Goal: Task Accomplishment & Management: Use online tool/utility

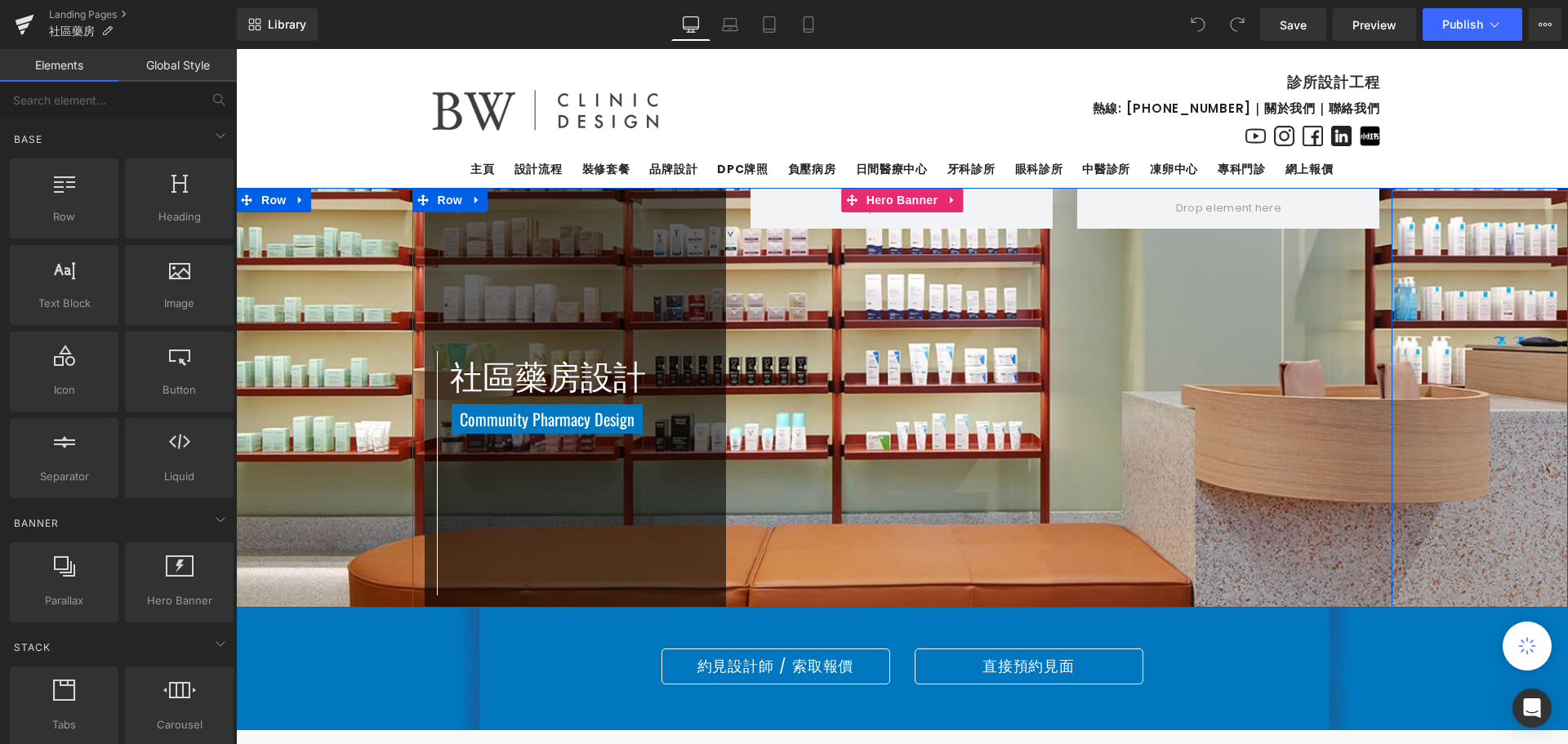
click at [911, 395] on div "社區藥房設計 Heading Community Pharmacy Design Heading Row Row [GEOGRAPHIC_DATA]" at bounding box center [903, 397] width 980 height 420
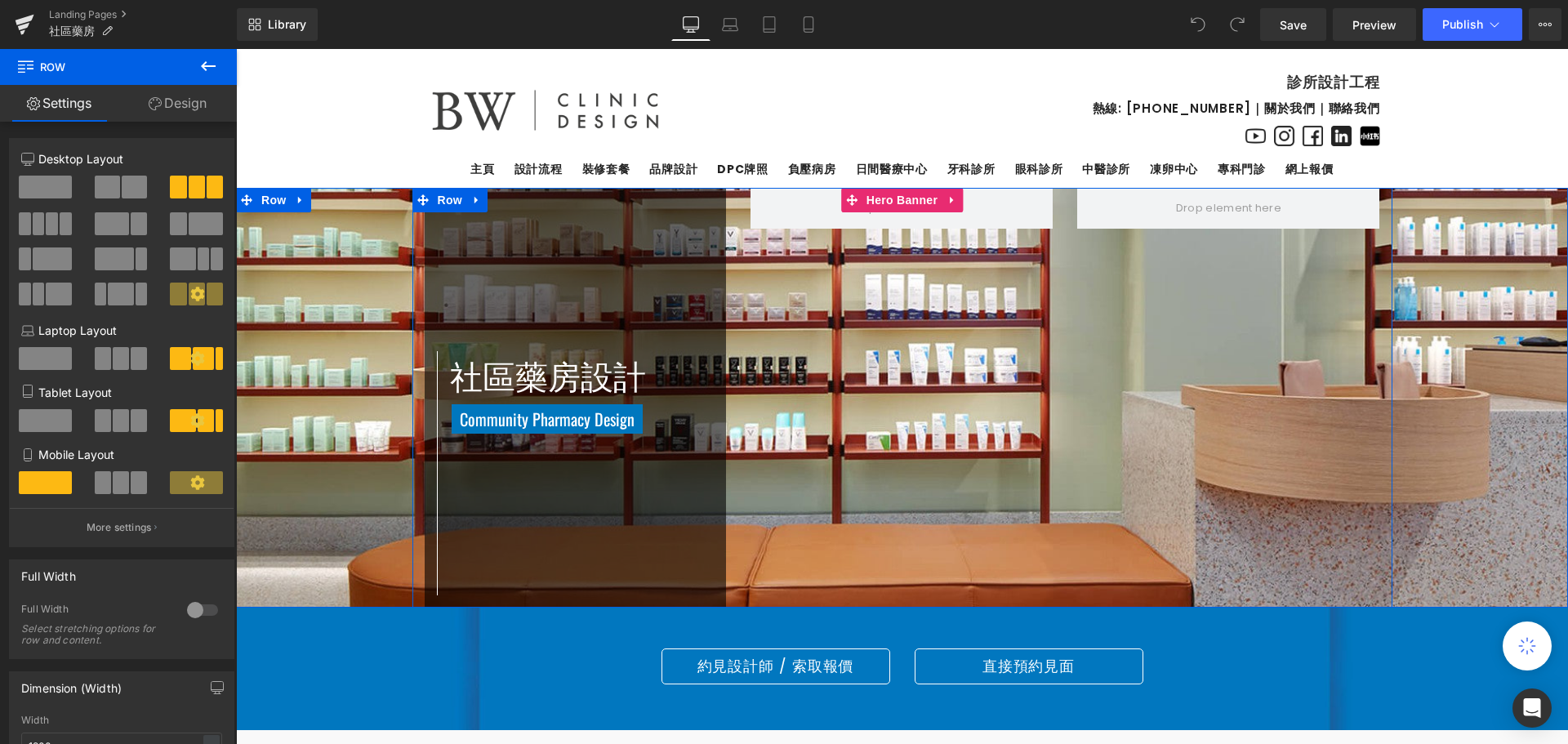
click at [1117, 334] on div "社區藥房設計 Heading Community Pharmacy Design Heading Row Row [GEOGRAPHIC_DATA]" at bounding box center [903, 397] width 980 height 420
click at [1003, 435] on div "社區藥房設計 Heading Community Pharmacy Design Heading Row Row [GEOGRAPHIC_DATA]" at bounding box center [903, 397] width 980 height 420
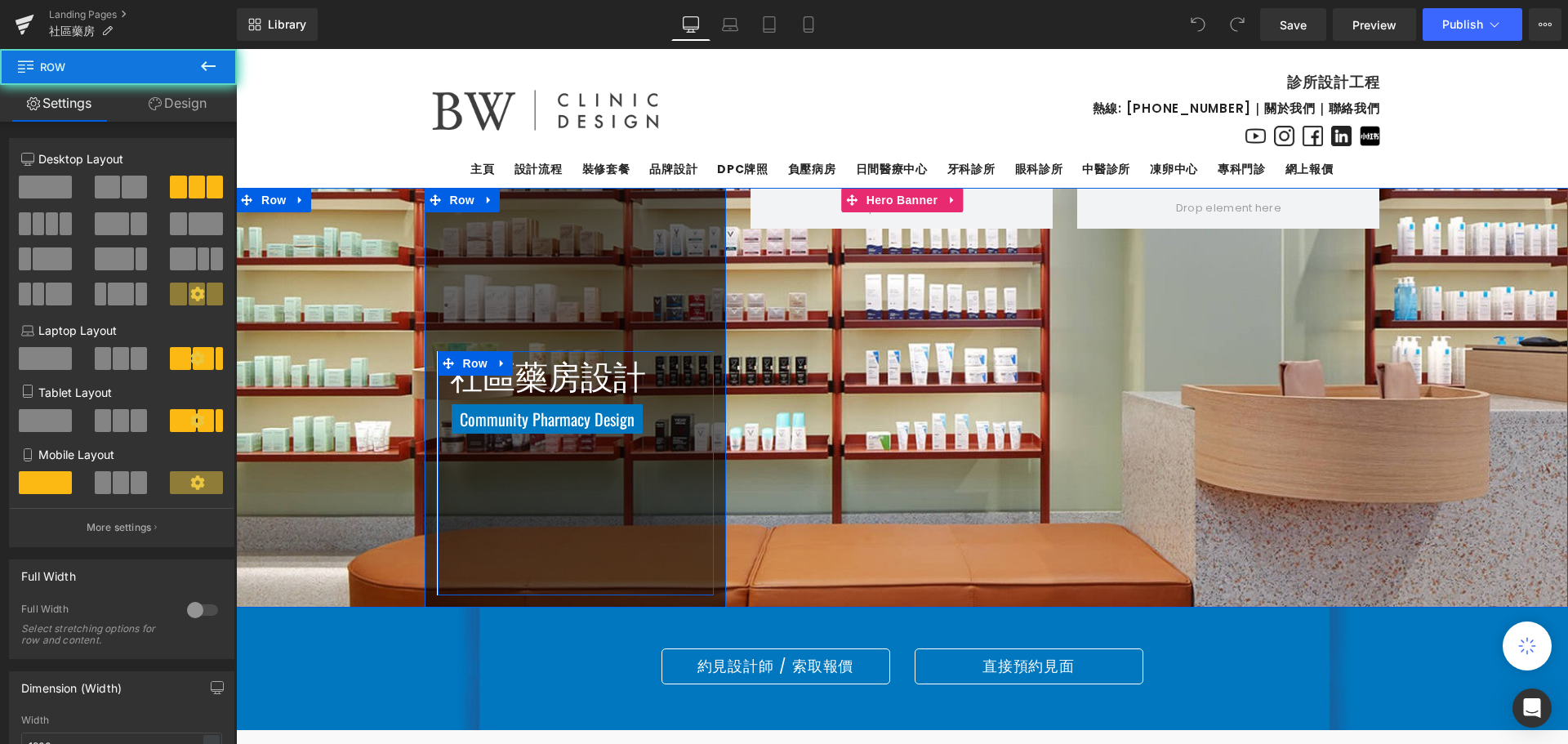
click at [470, 447] on div "社區藥房設計 Heading Community Pharmacy Design Heading Row" at bounding box center [576, 473] width 278 height 244
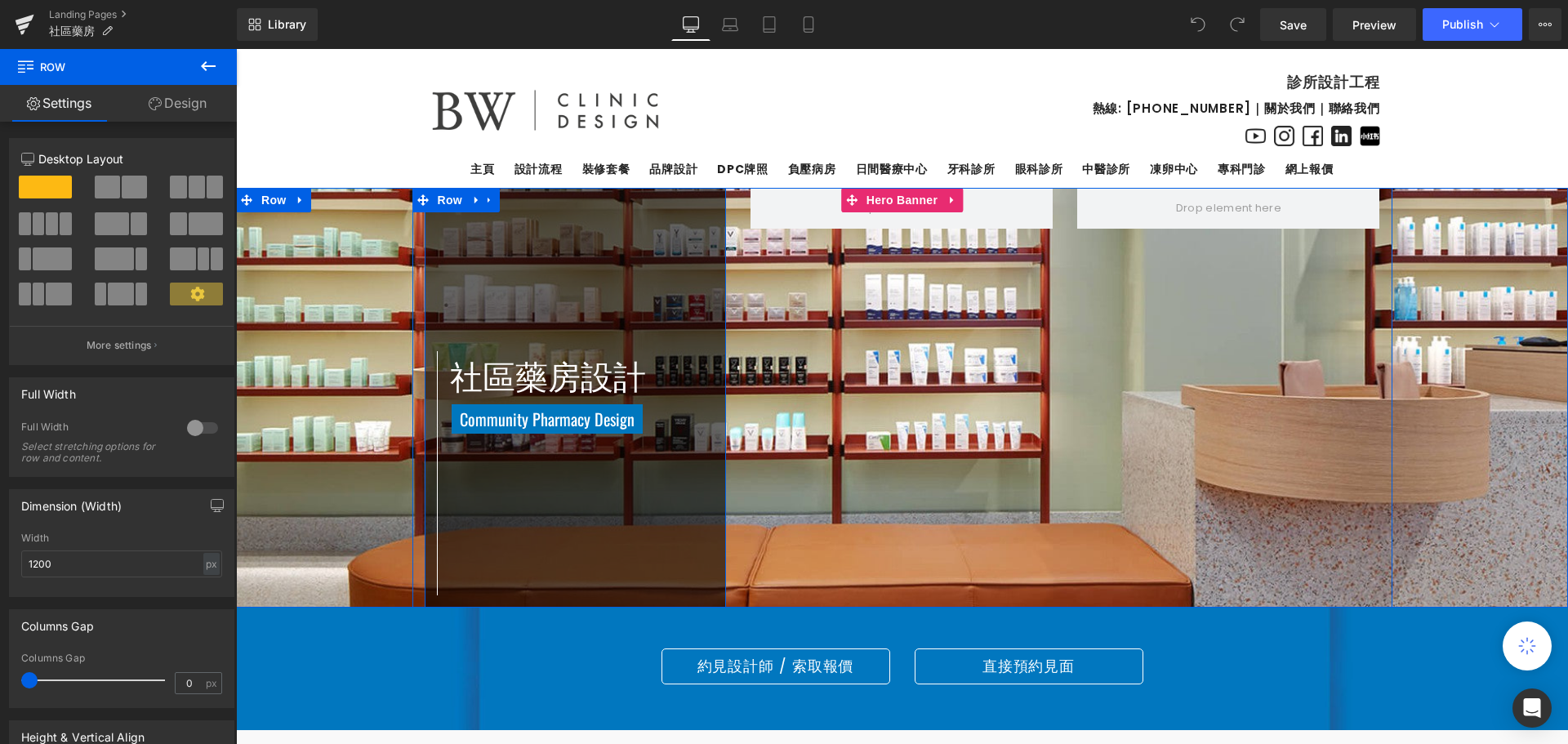
click at [571, 266] on div "社區藥房設計 Heading Community Pharmacy Design Heading Row Row" at bounding box center [576, 397] width 303 height 420
click at [1074, 426] on div "社區藥房設計 Heading Community Pharmacy Design Heading Row Row [GEOGRAPHIC_DATA]" at bounding box center [903, 397] width 980 height 420
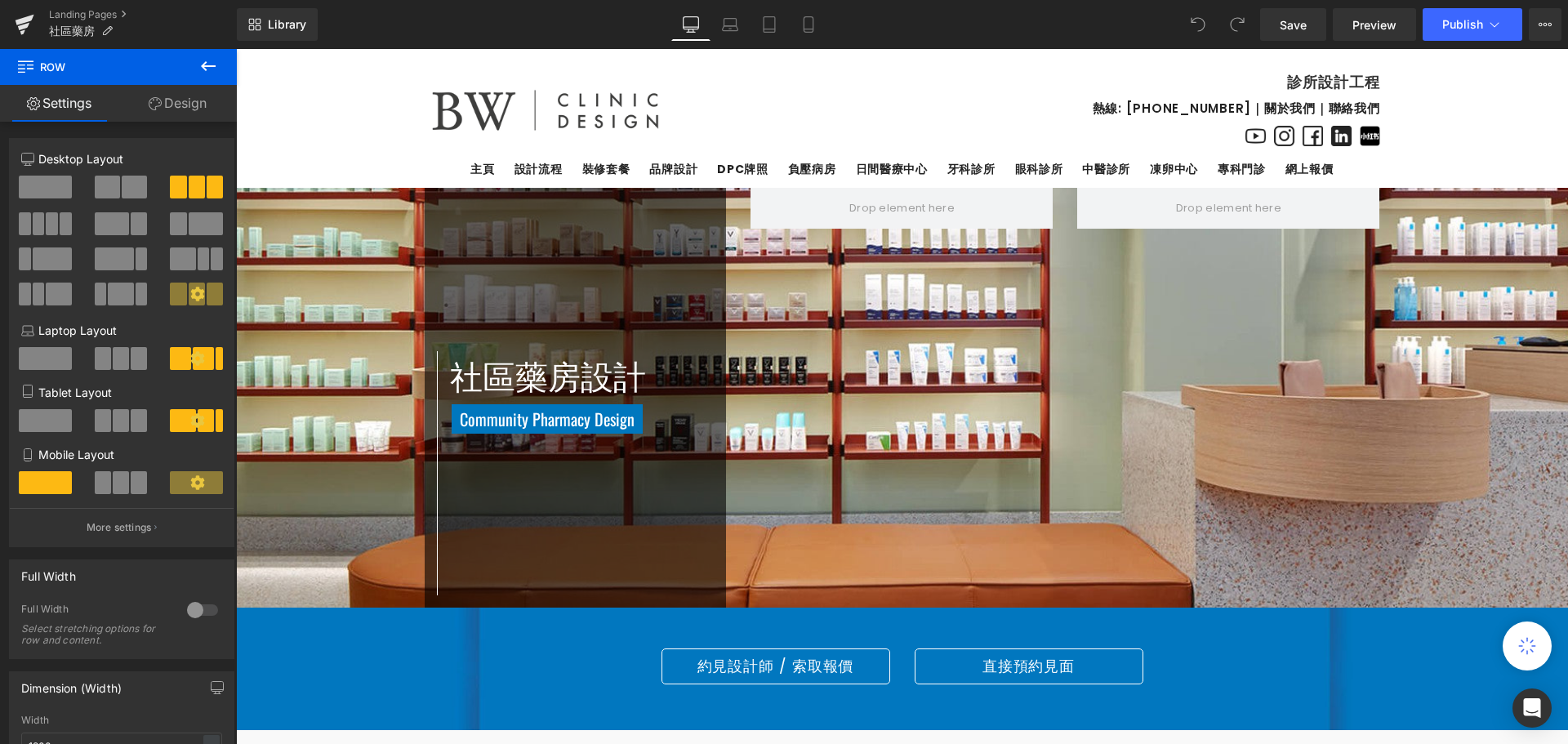
click at [215, 65] on icon at bounding box center [208, 66] width 15 height 10
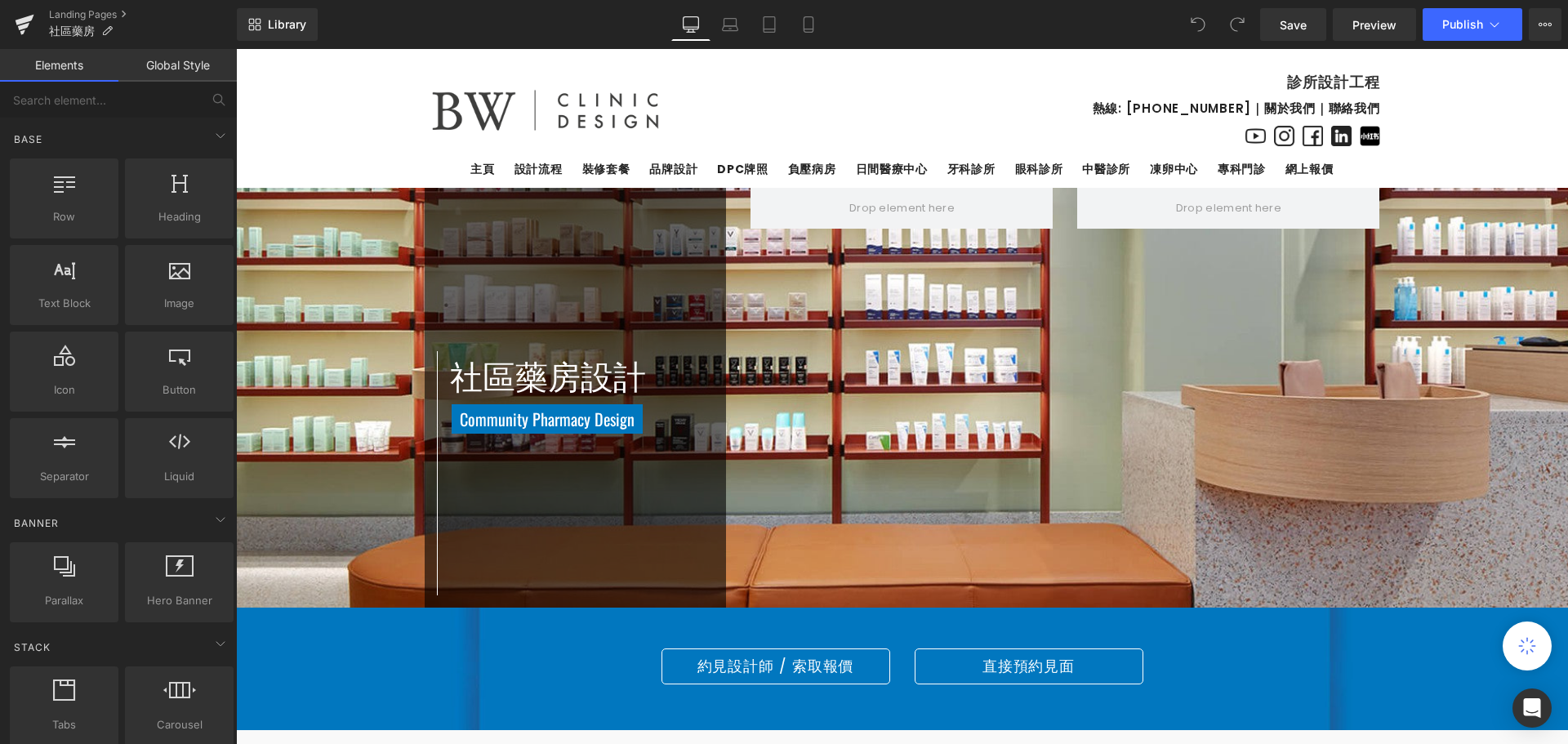
click at [179, 65] on link "Global Style" at bounding box center [178, 66] width 118 height 33
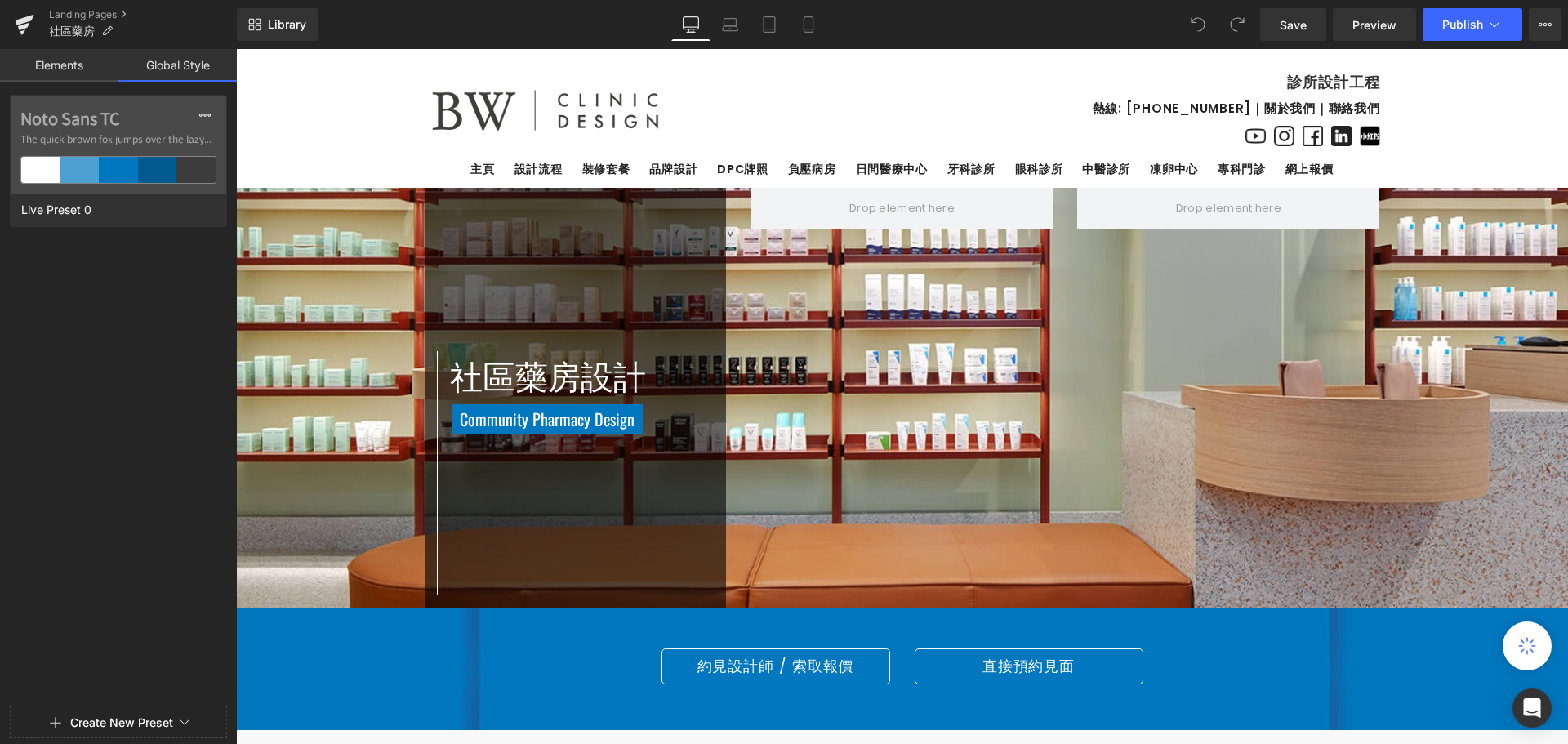
click at [58, 71] on link "Elements" at bounding box center [59, 66] width 118 height 33
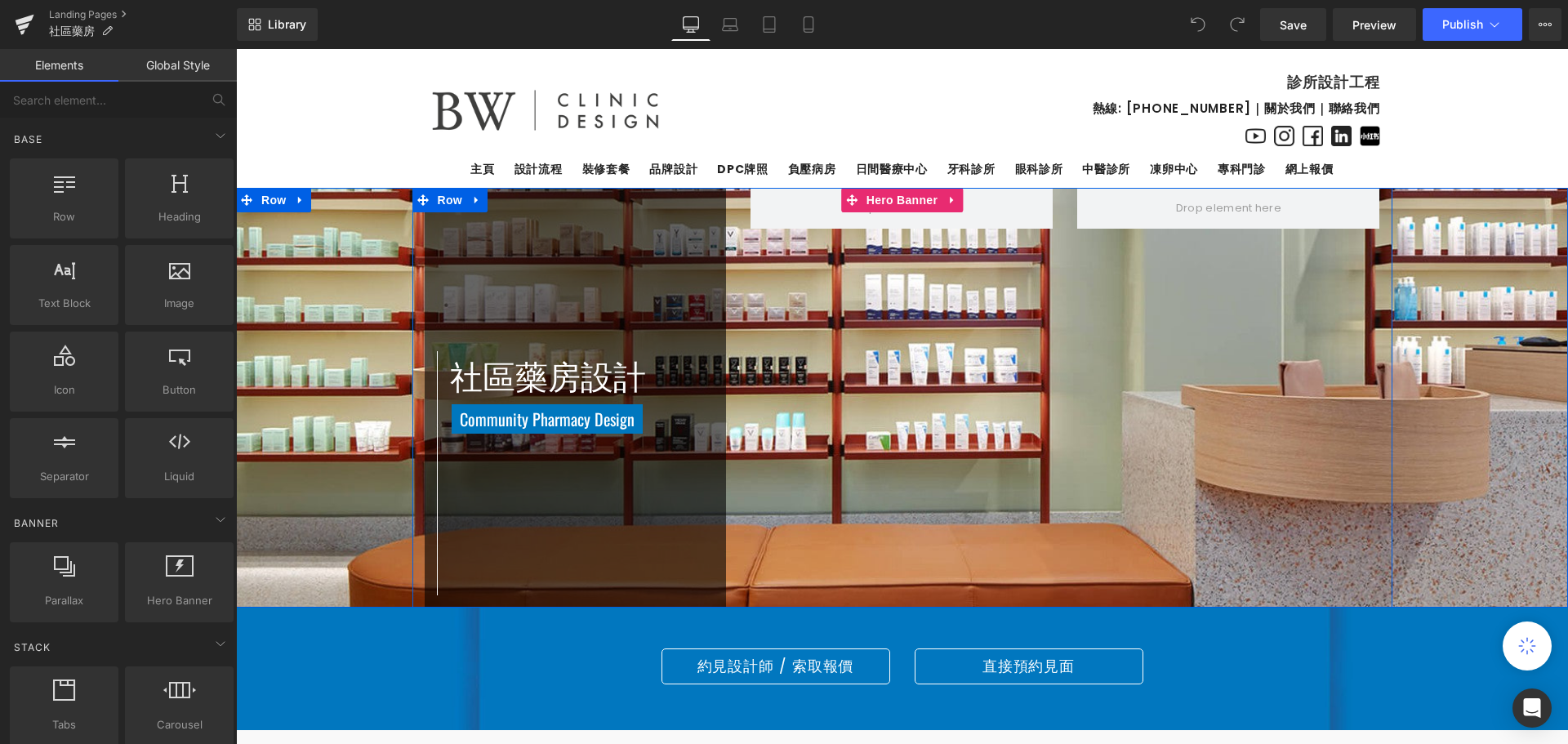
click at [1177, 321] on div "社區藥房設計 Heading Community Pharmacy Design Heading Row Row [GEOGRAPHIC_DATA]" at bounding box center [903, 397] width 980 height 420
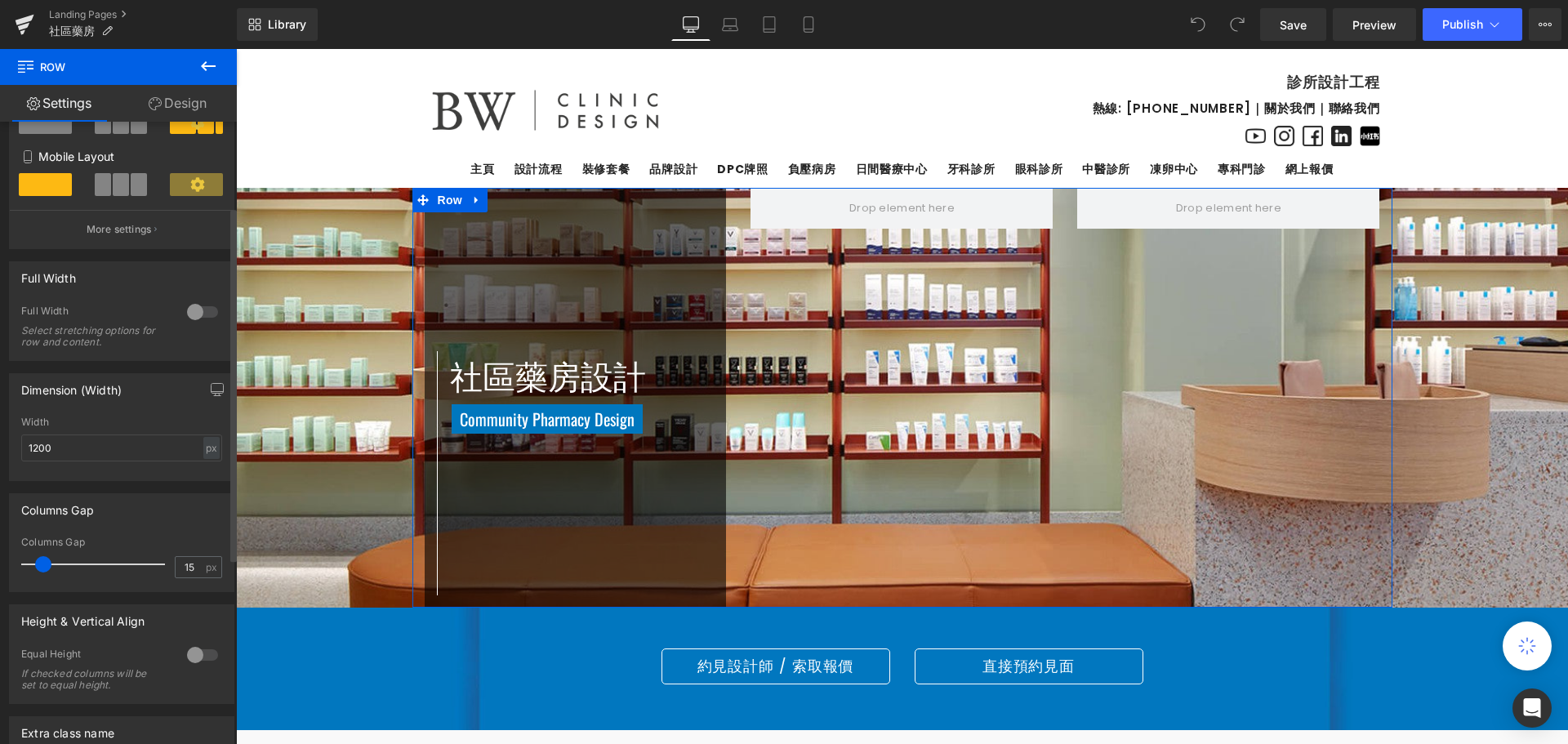
scroll to position [150, 0]
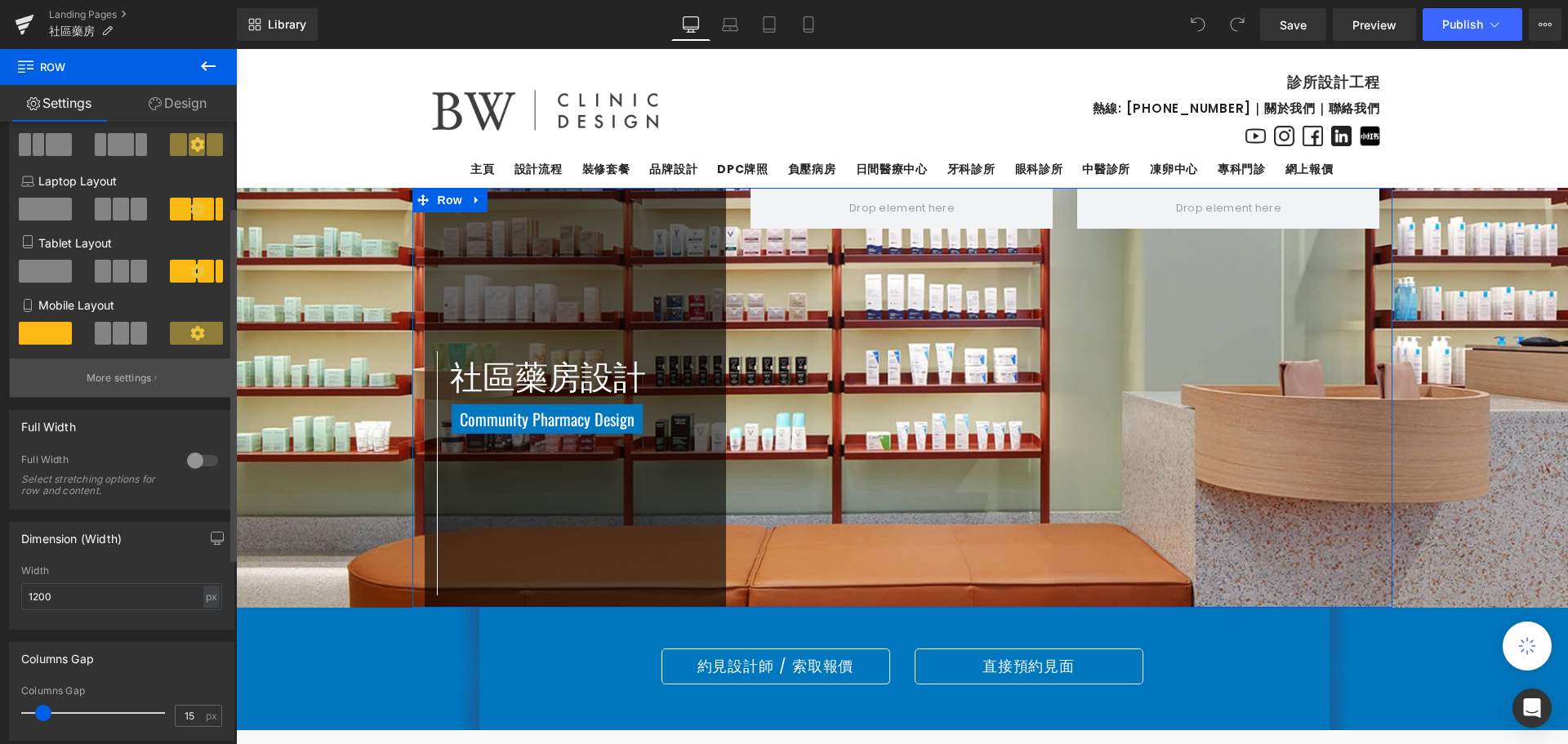
click at [114, 381] on p "More settings" at bounding box center [118, 378] width 65 height 15
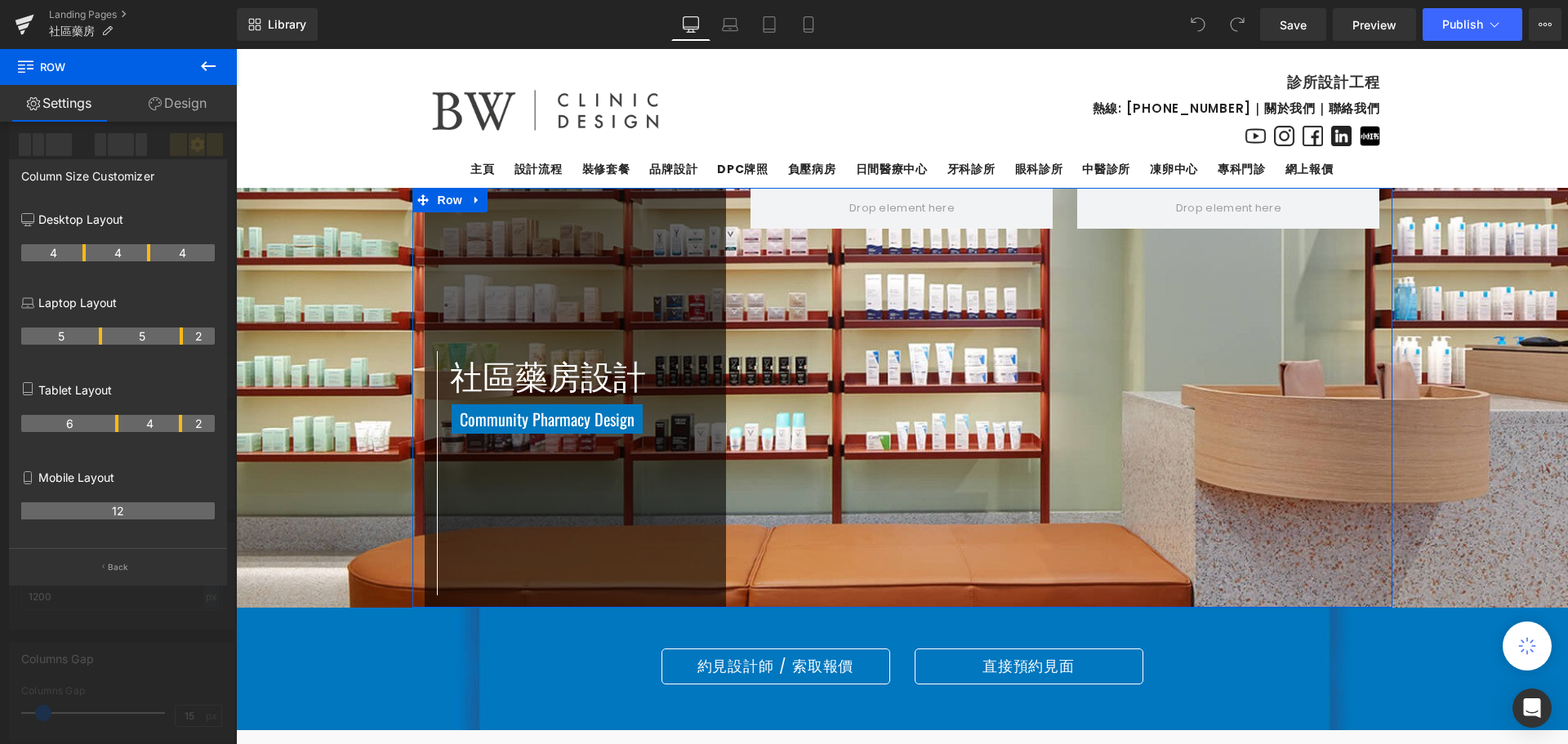
click at [170, 97] on link "Design" at bounding box center [178, 103] width 118 height 37
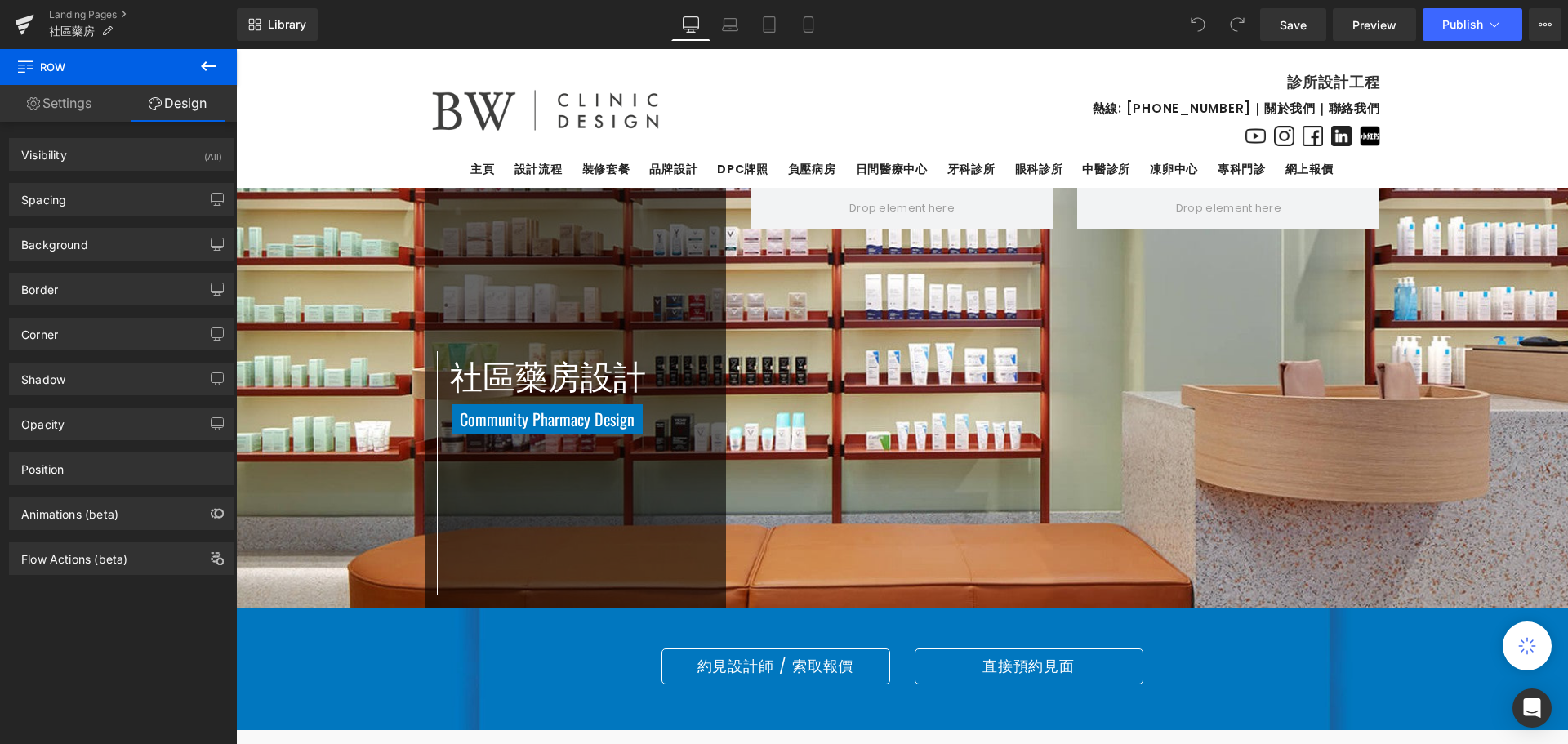
click at [201, 64] on icon at bounding box center [208, 67] width 20 height 20
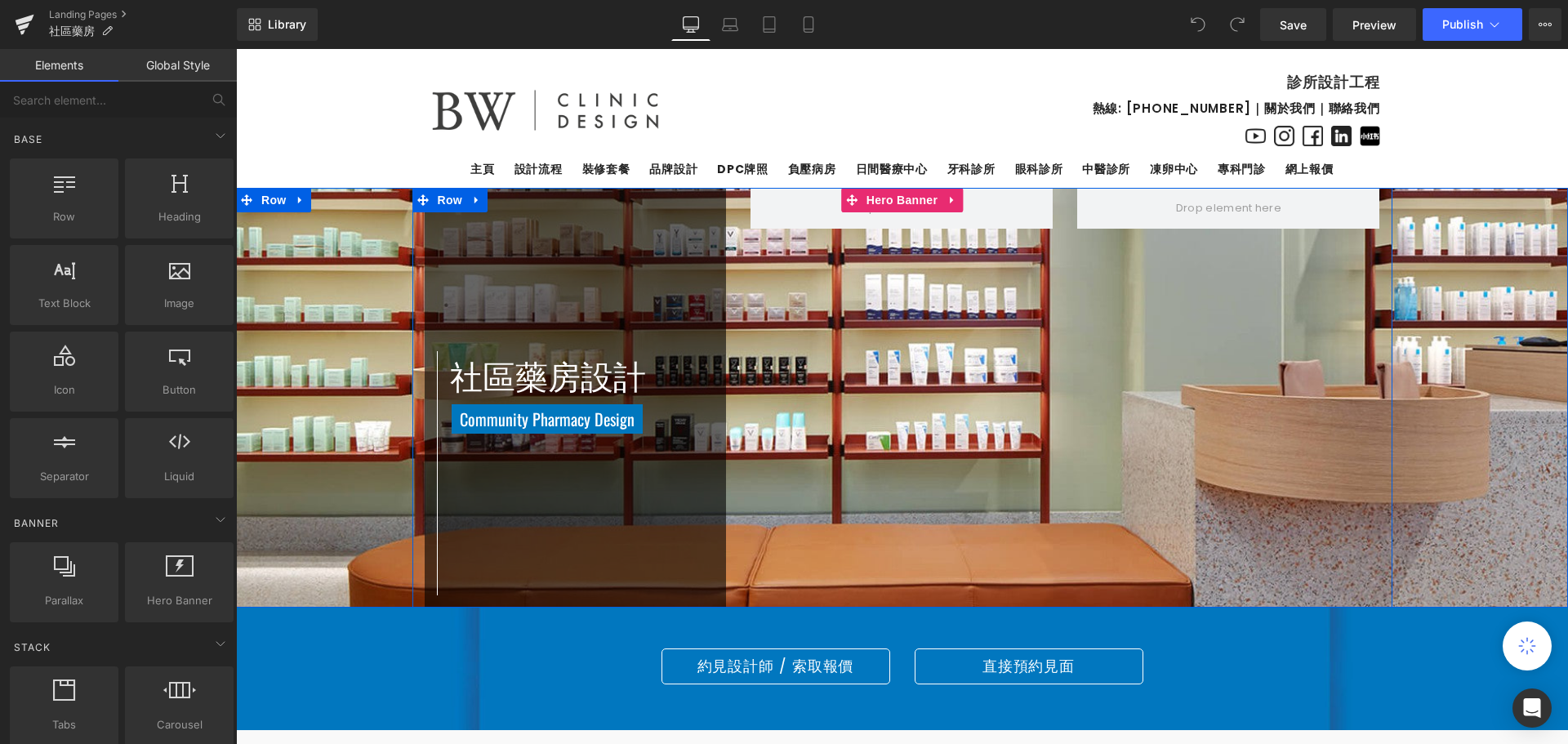
click at [1218, 390] on div "社區藥房設計 Heading Community Pharmacy Design Heading Row Row [GEOGRAPHIC_DATA]" at bounding box center [903, 397] width 980 height 420
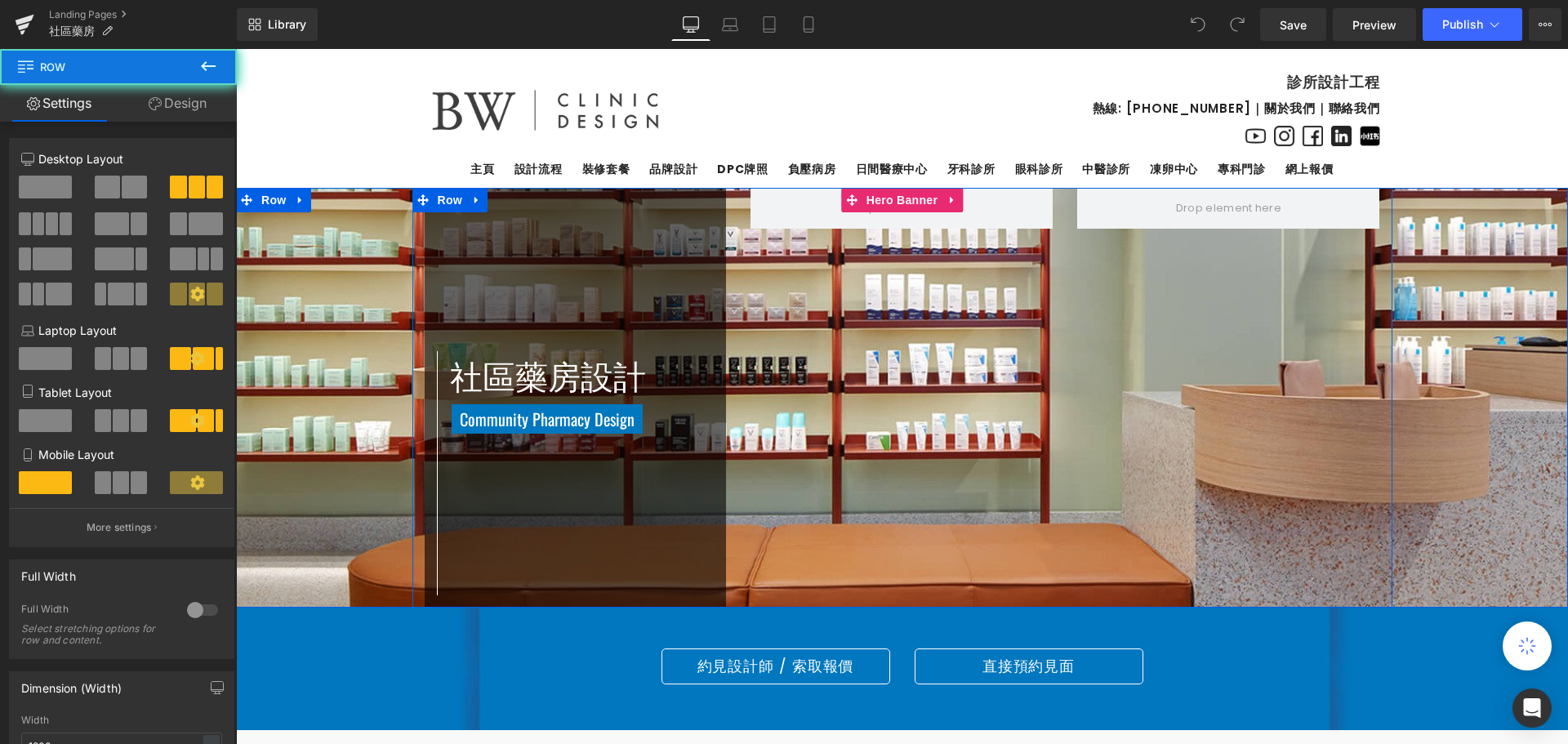
click at [893, 448] on div "社區藥房設計 Heading Community Pharmacy Design Heading Row Row [GEOGRAPHIC_DATA]" at bounding box center [903, 397] width 980 height 420
click at [1233, 393] on div "社區藥房設計 Heading Community Pharmacy Design Heading Row Row [GEOGRAPHIC_DATA]" at bounding box center [903, 397] width 980 height 420
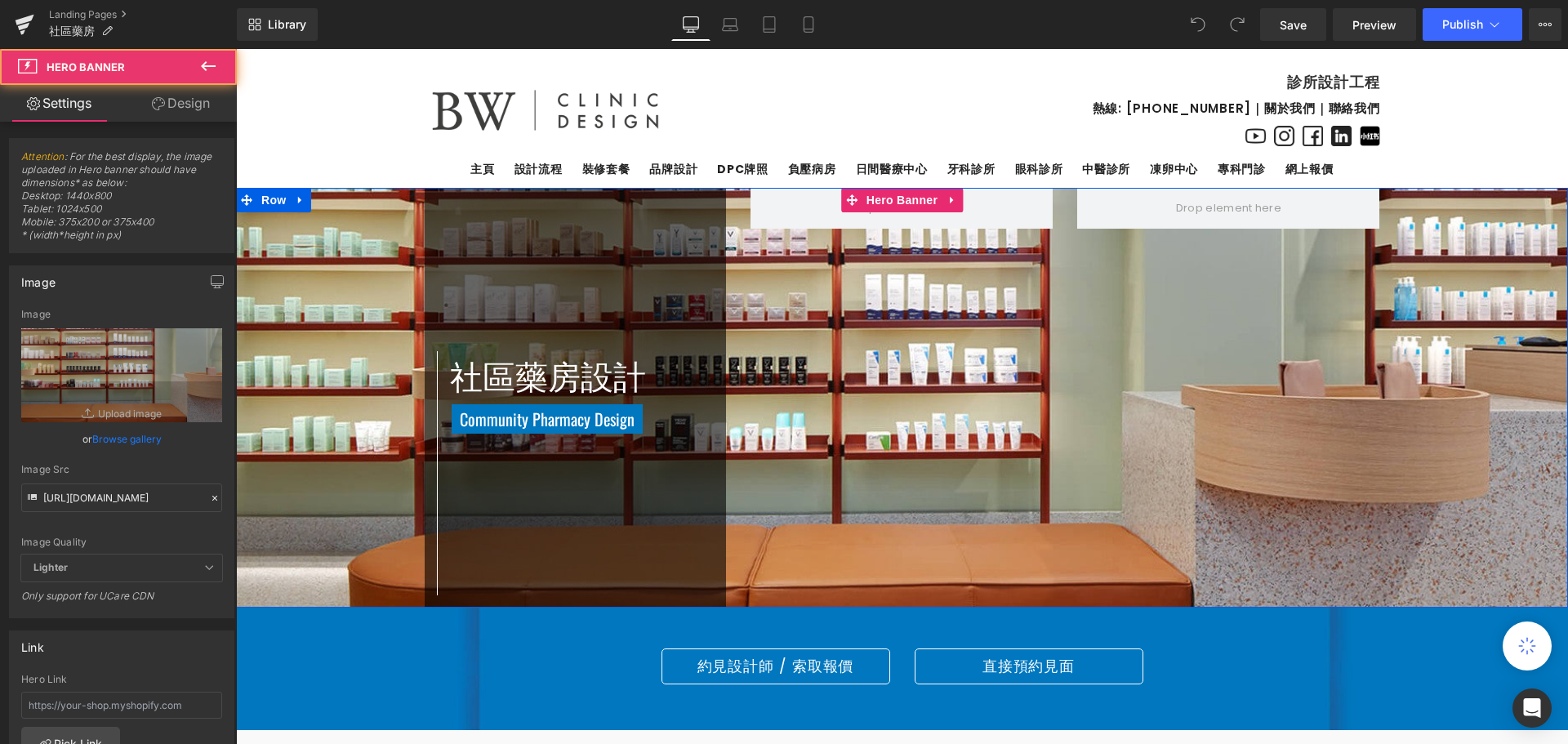
click at [1474, 282] on span "社區藥房設計 Heading Community Pharmacy Design Heading Row Row [GEOGRAPHIC_DATA]" at bounding box center [902, 397] width 1332 height 420
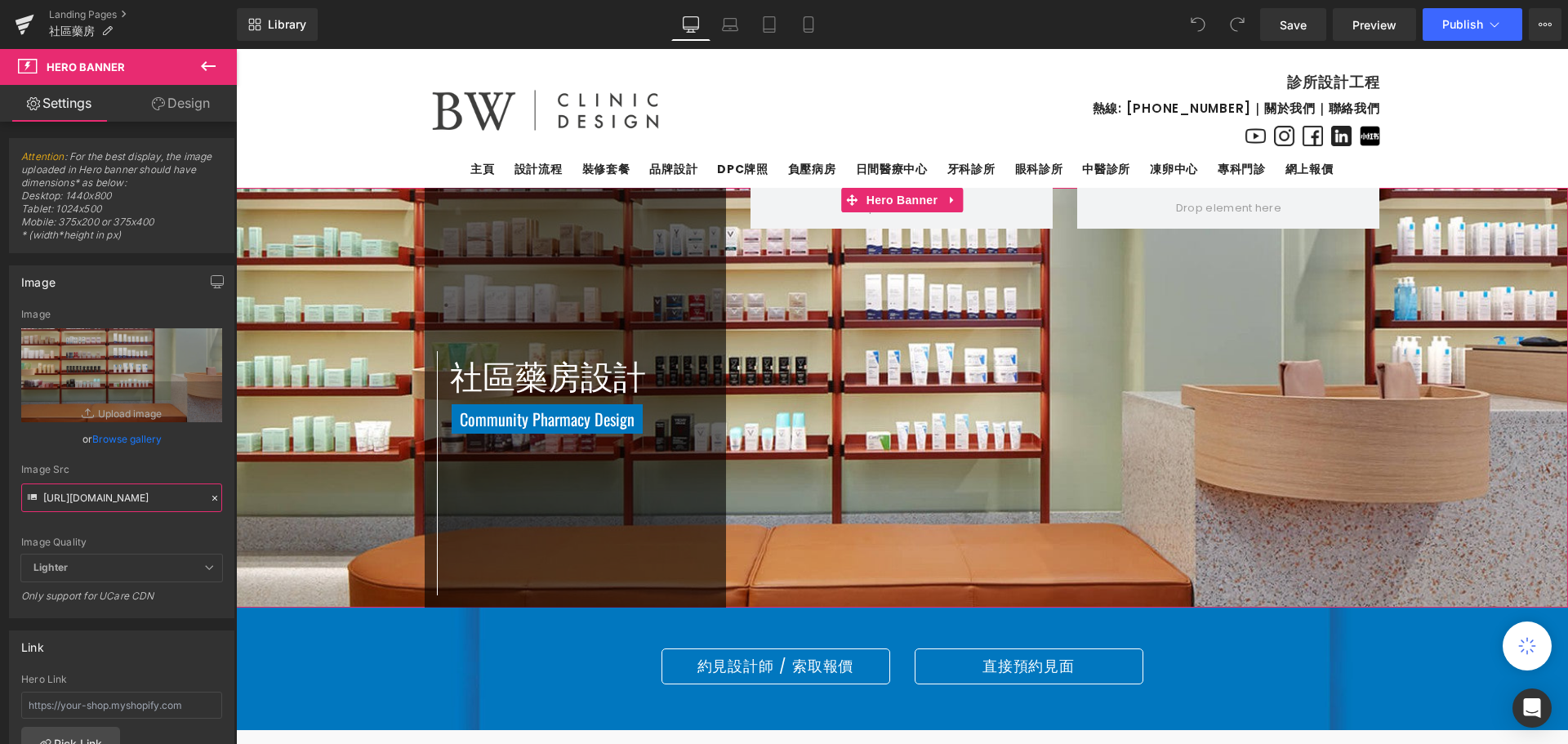
click at [132, 501] on input "[URL][DOMAIN_NAME]" at bounding box center [122, 497] width 201 height 29
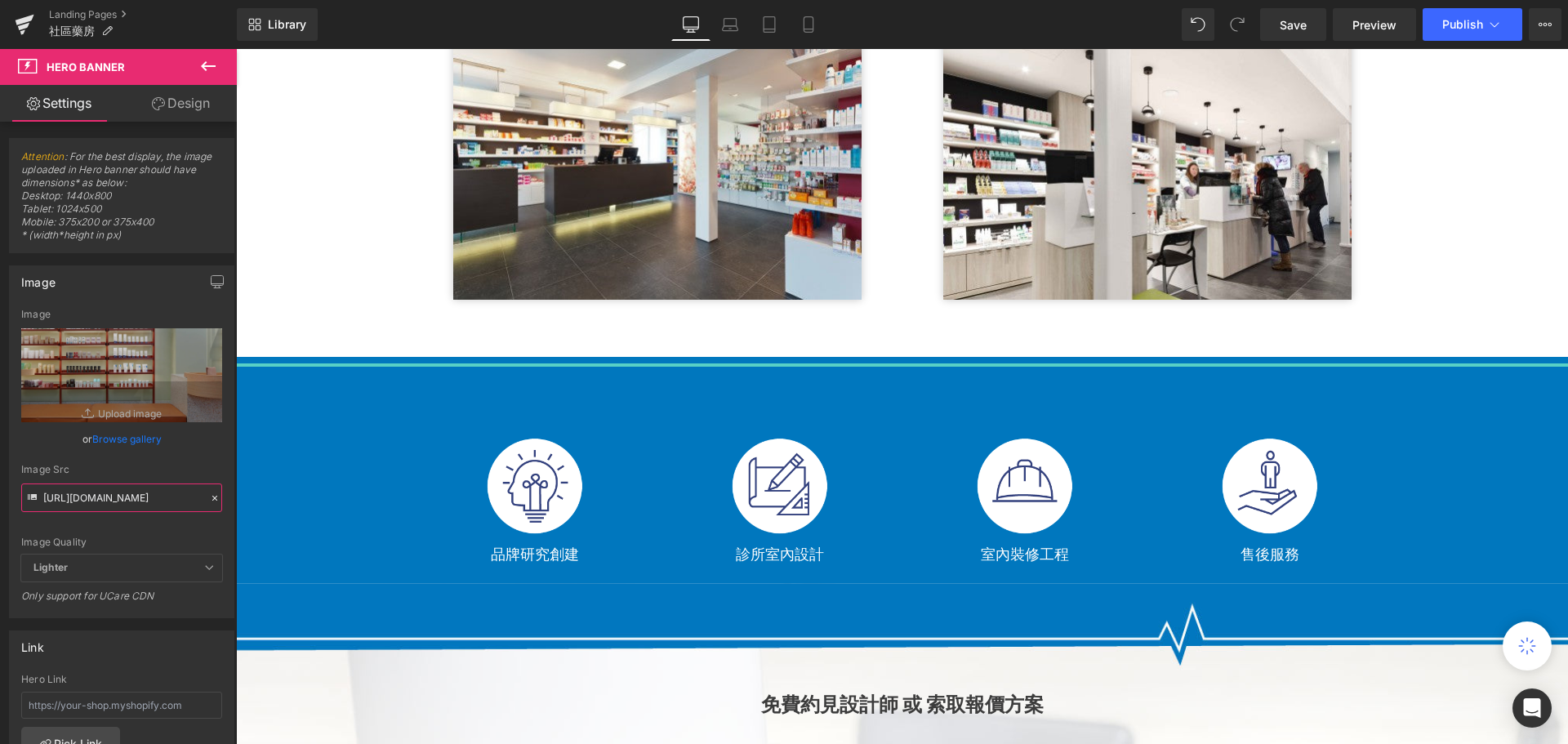
scroll to position [4328, 0]
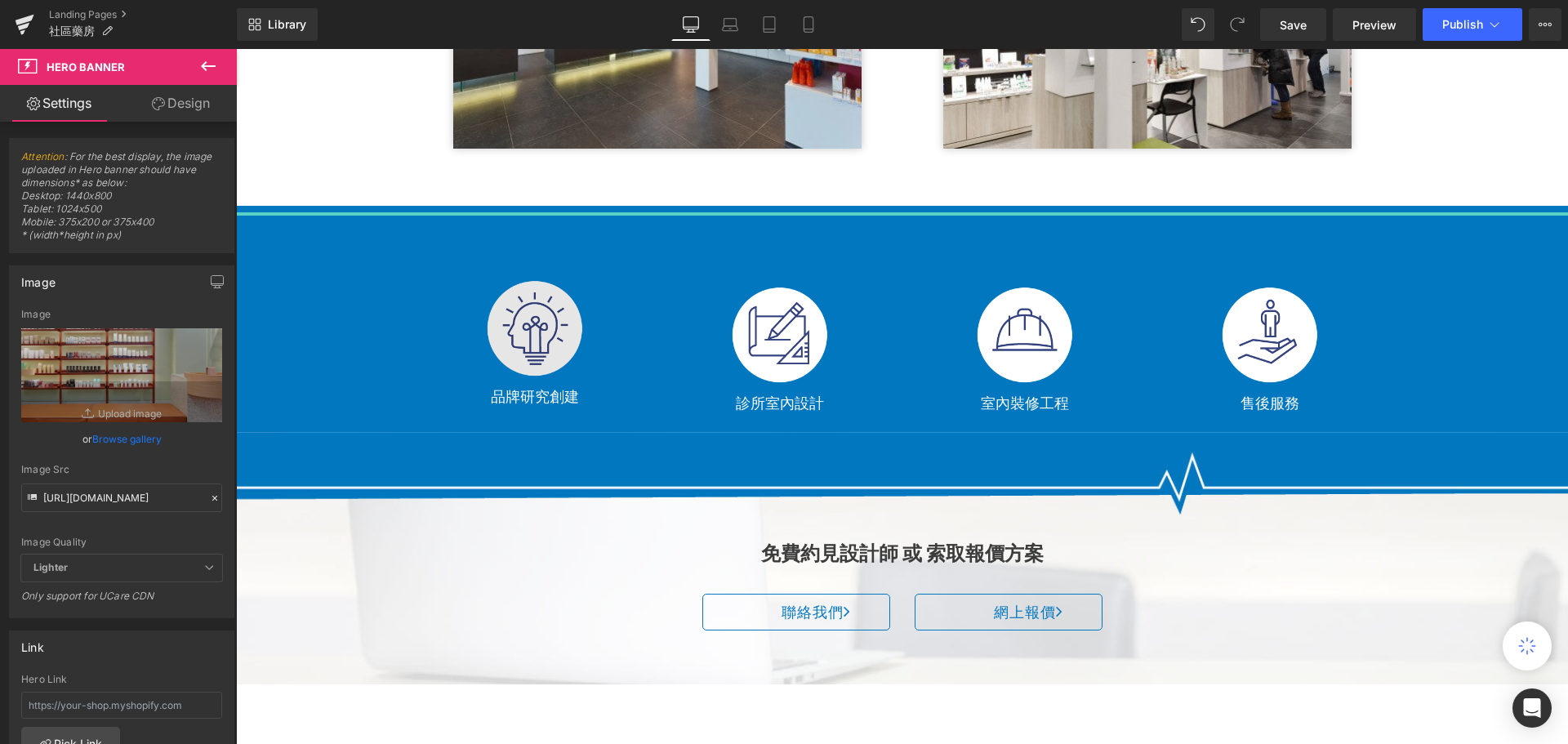
click at [516, 346] on img at bounding box center [534, 328] width 98 height 98
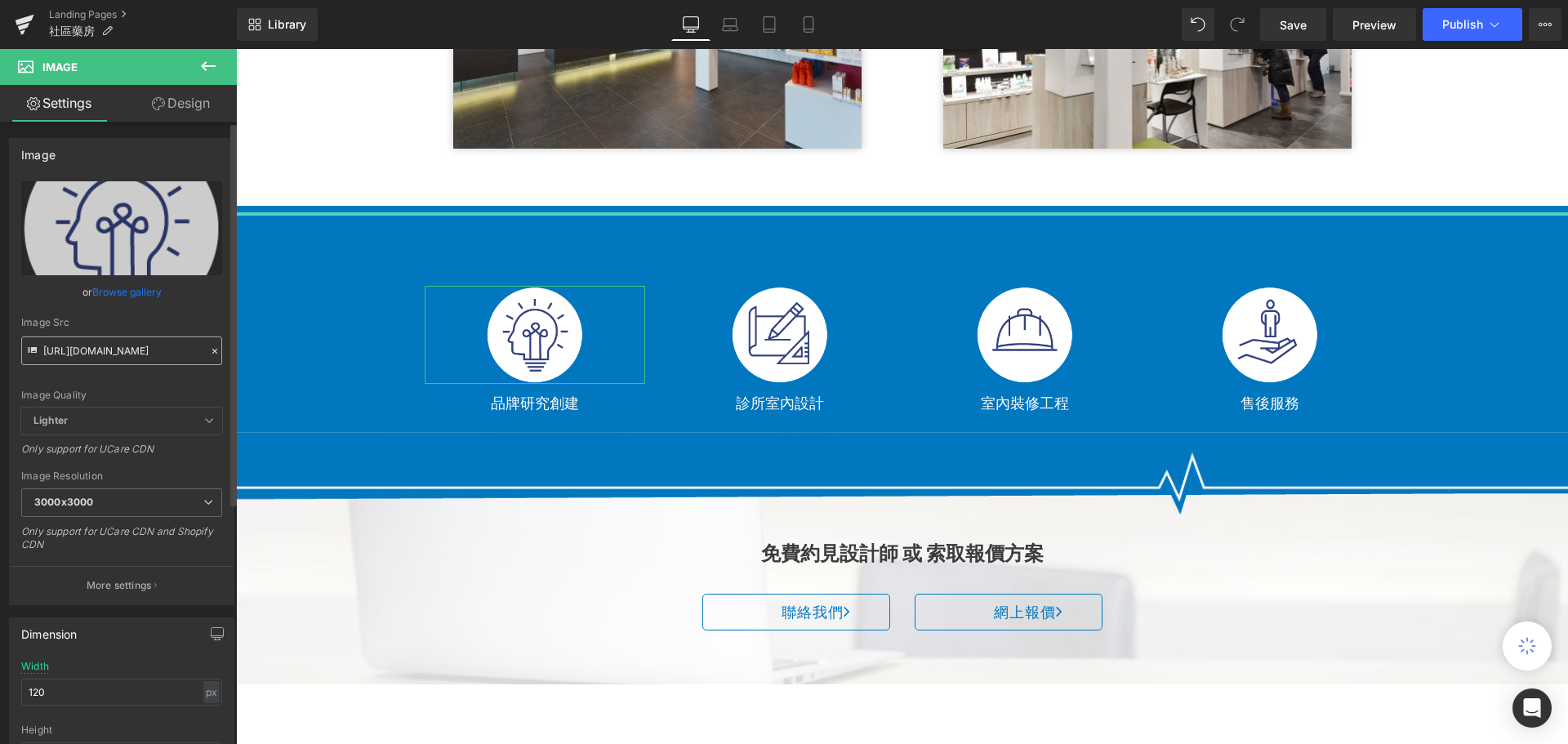
click at [111, 357] on input "[URL][DOMAIN_NAME]" at bounding box center [122, 350] width 201 height 29
